Goal: Transaction & Acquisition: Purchase product/service

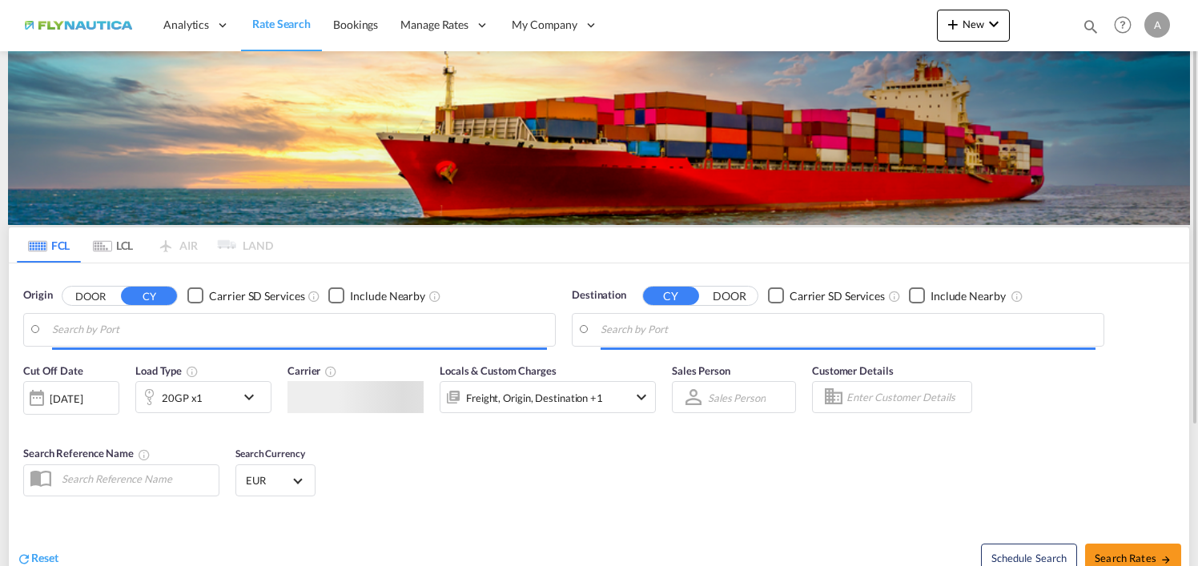
type input "[GEOGRAPHIC_DATA], [GEOGRAPHIC_DATA]"
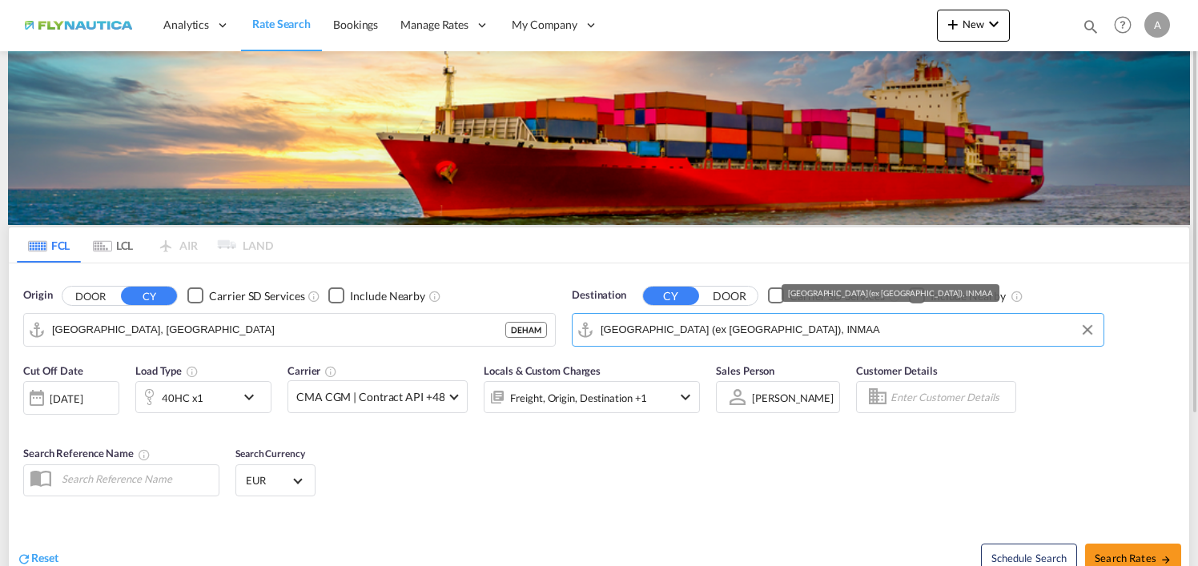
click at [779, 329] on input "[GEOGRAPHIC_DATA] (ex [GEOGRAPHIC_DATA]), INMAA" at bounding box center [848, 330] width 495 height 24
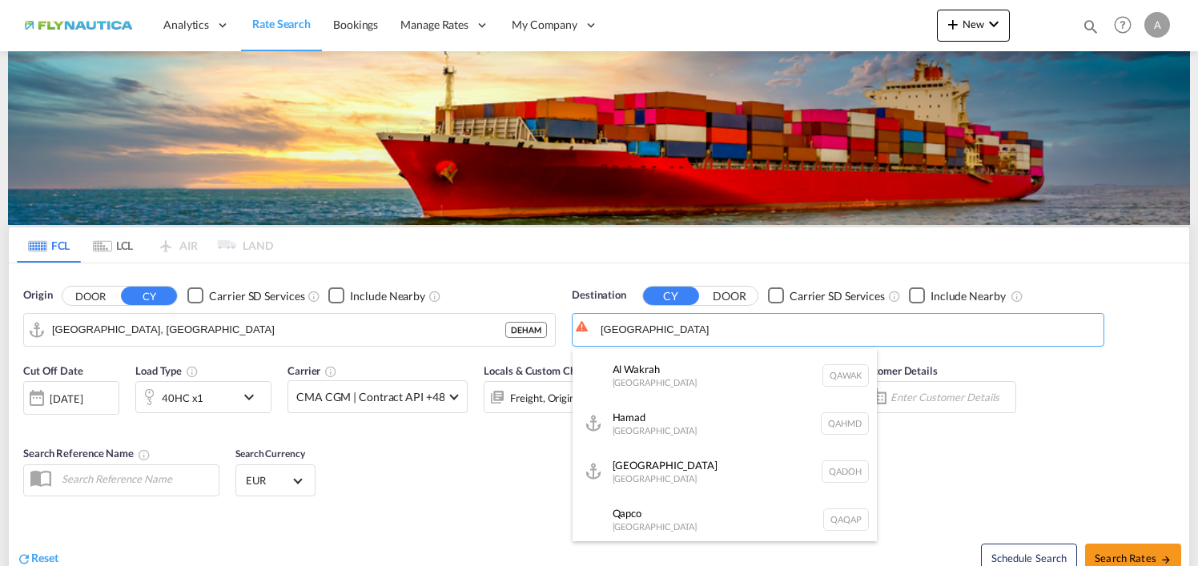
scroll to position [144, 0]
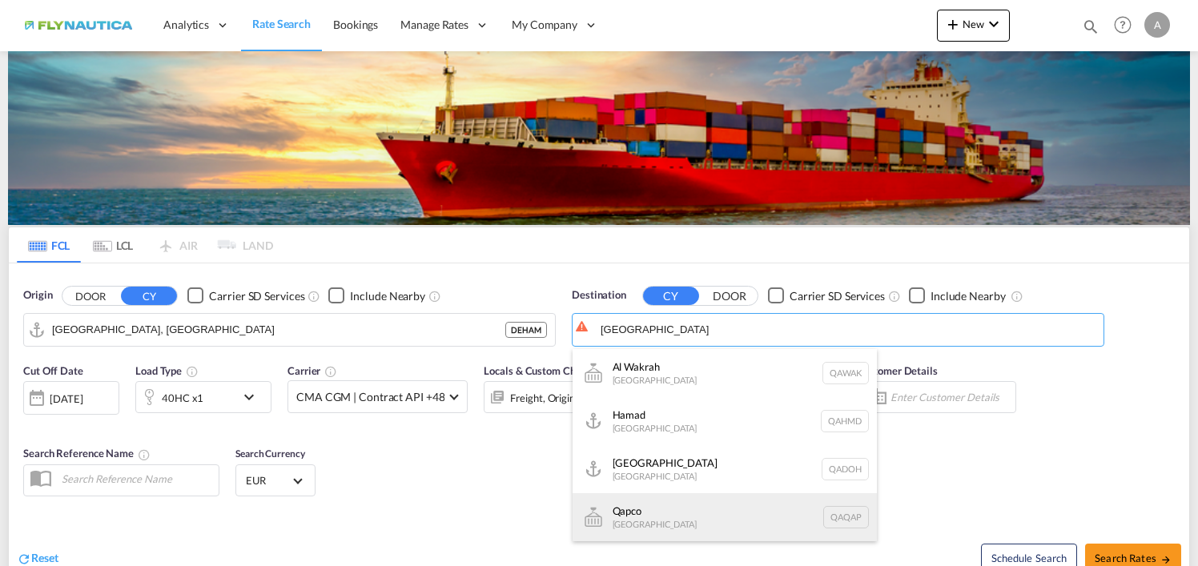
click at [655, 516] on div "Qapco [GEOGRAPHIC_DATA] QAQAP" at bounding box center [725, 517] width 304 height 48
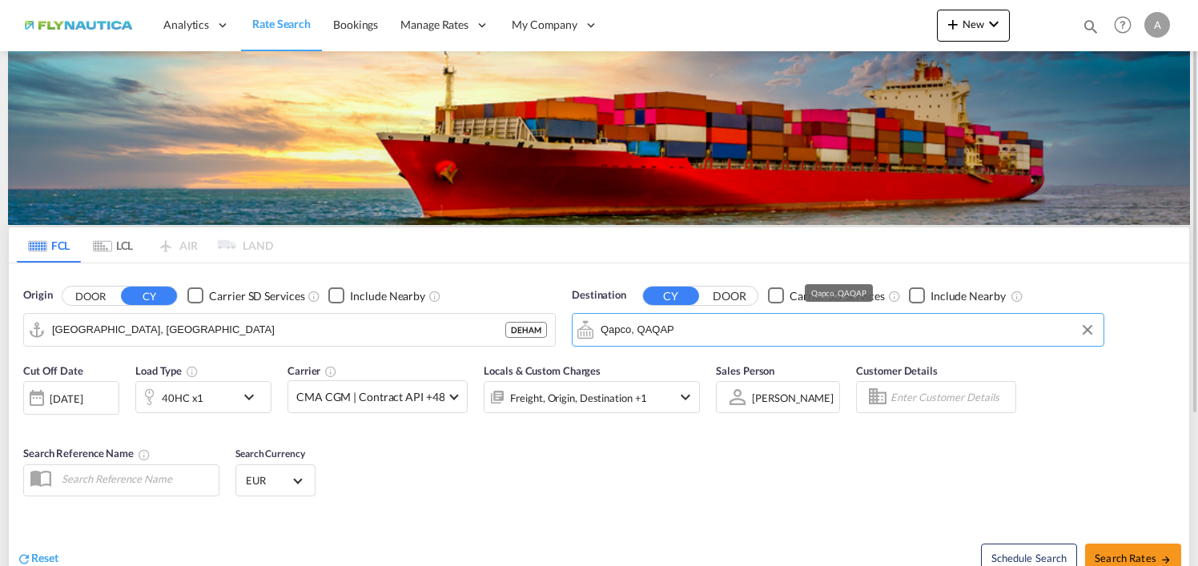
click at [714, 330] on input "Qapco, QAQAP" at bounding box center [848, 330] width 495 height 24
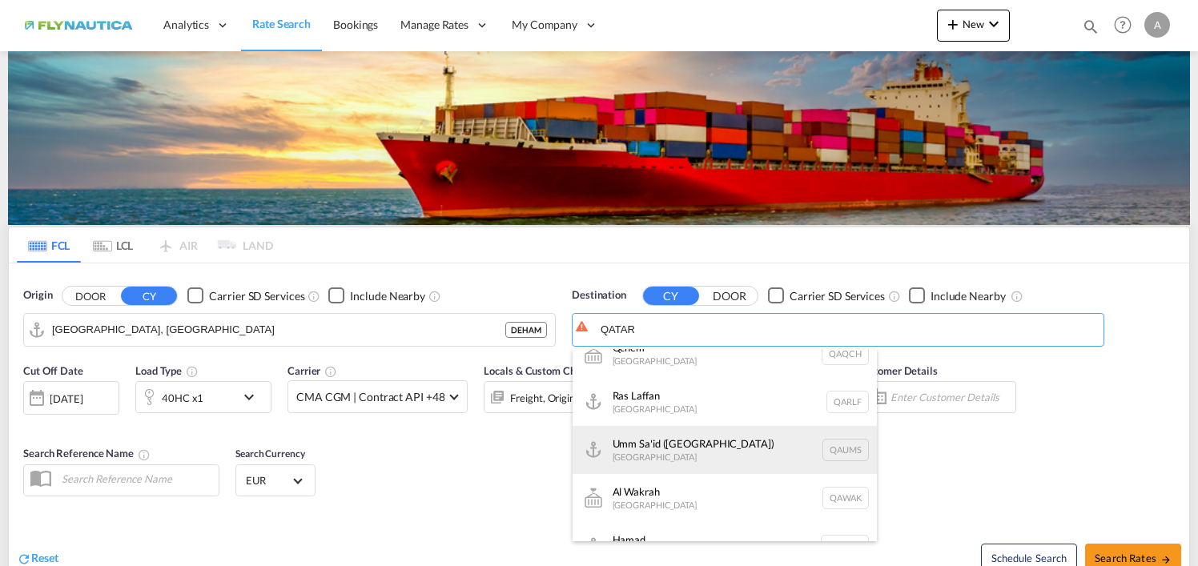
scroll to position [0, 0]
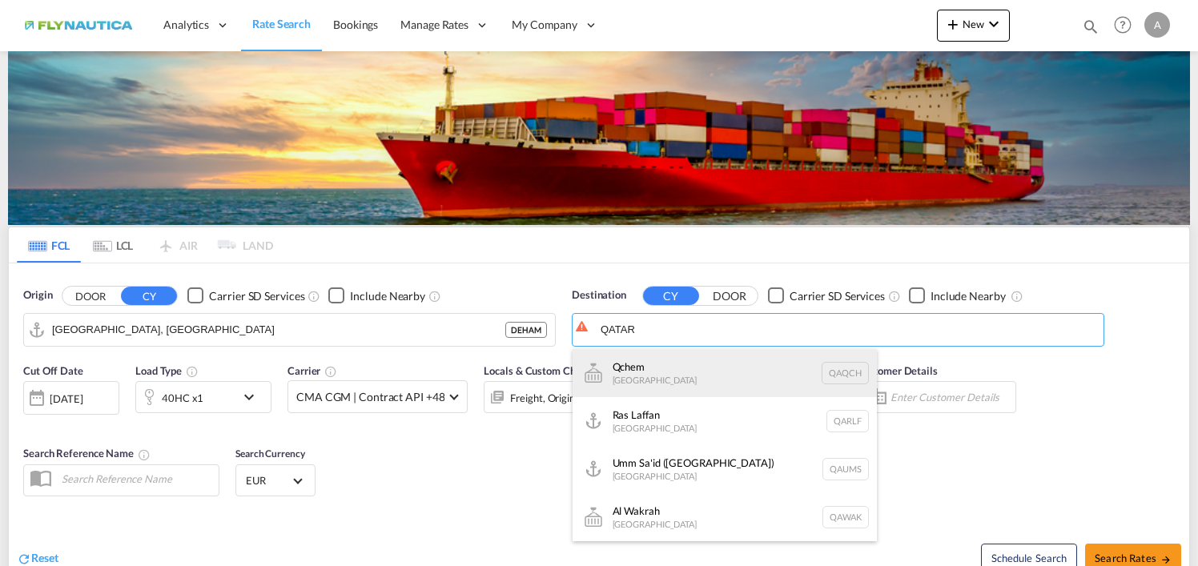
click at [625, 383] on div "Qchem [GEOGRAPHIC_DATA] [GEOGRAPHIC_DATA]" at bounding box center [725, 373] width 304 height 48
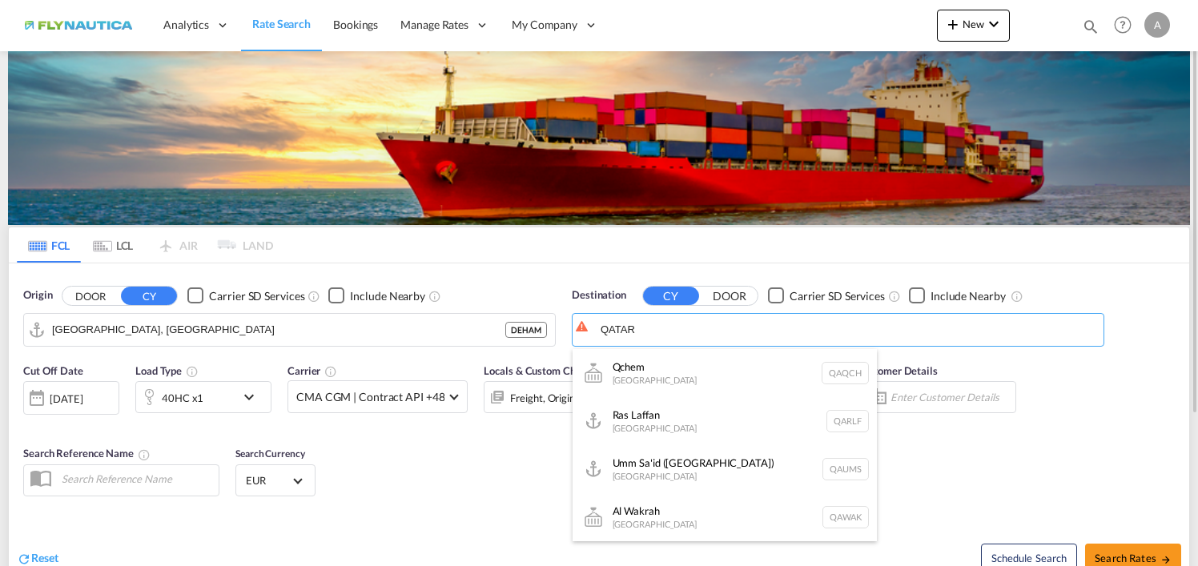
type input "Qchem, QAQCH"
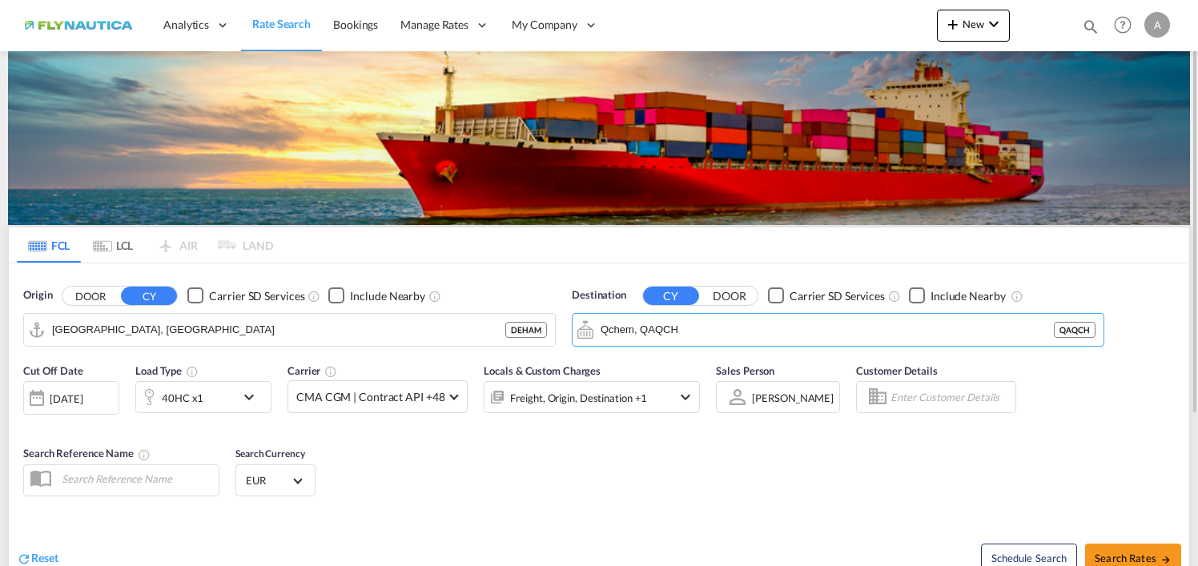
click at [207, 394] on div "40HC x1" at bounding box center [185, 397] width 99 height 32
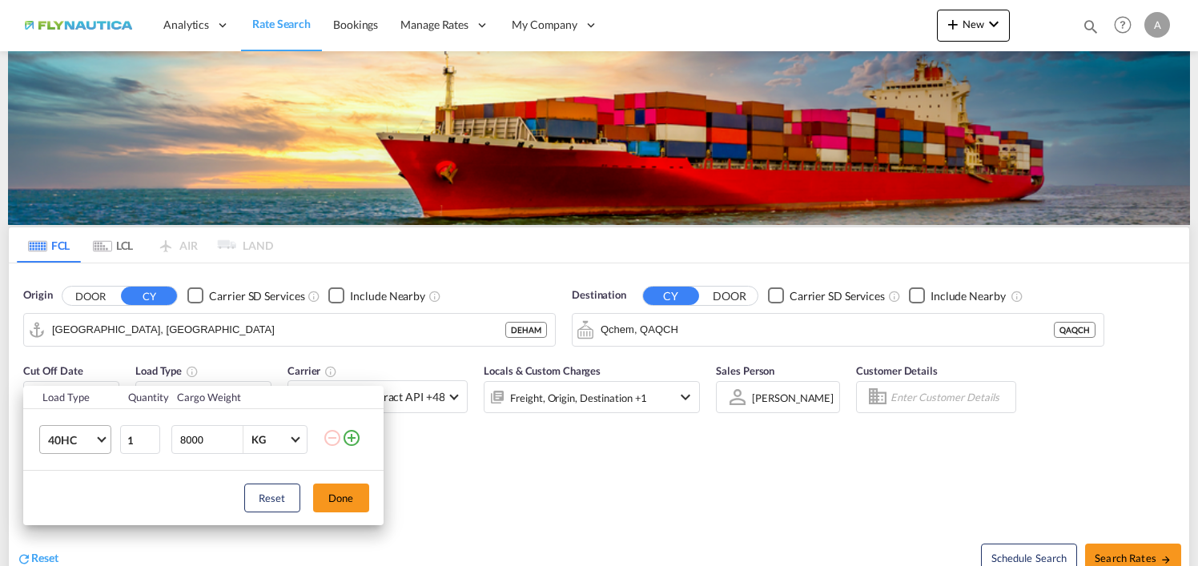
click at [98, 438] on span "Choose: \a40HC" at bounding box center [101, 438] width 9 height 9
click at [80, 363] on md-option "20GP" at bounding box center [88, 363] width 109 height 38
click at [337, 498] on button "Done" at bounding box center [341, 498] width 56 height 29
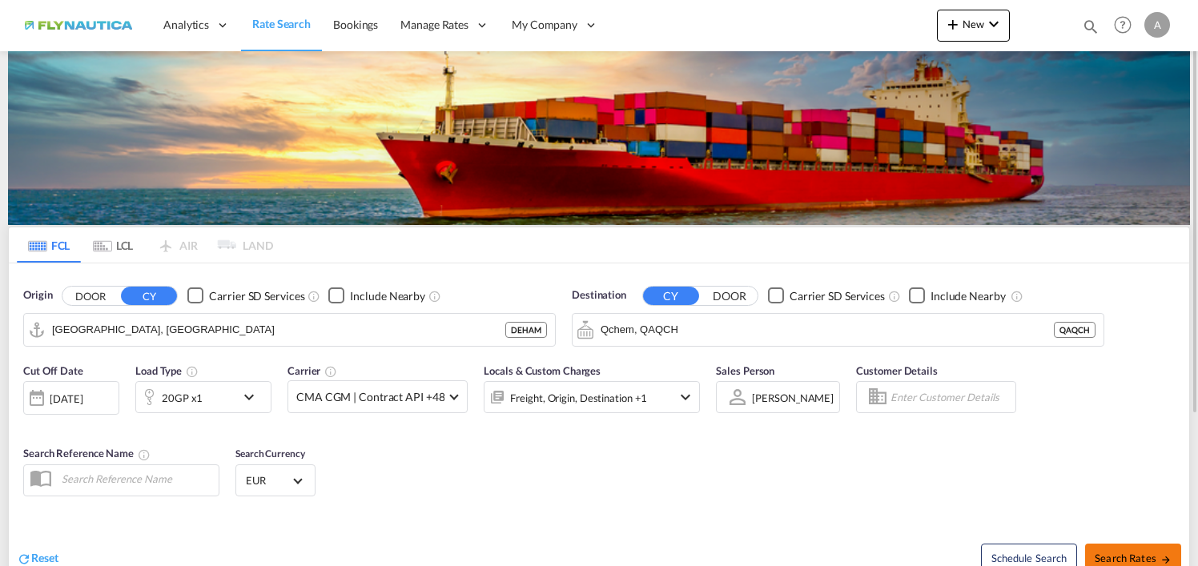
click at [1121, 554] on span "Search Rates" at bounding box center [1133, 558] width 77 height 13
type input "DEHAM to QAQCH / [DATE]"
